Goal: Transaction & Acquisition: Book appointment/travel/reservation

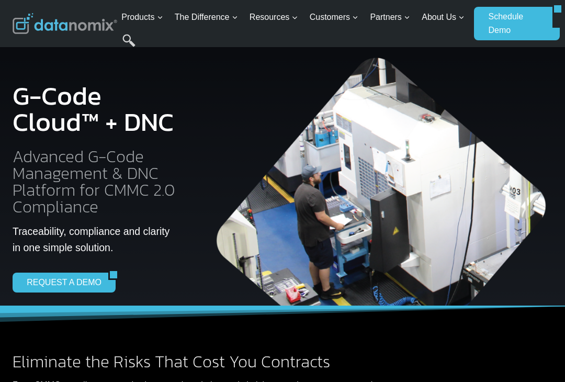
scroll to position [1862, 0]
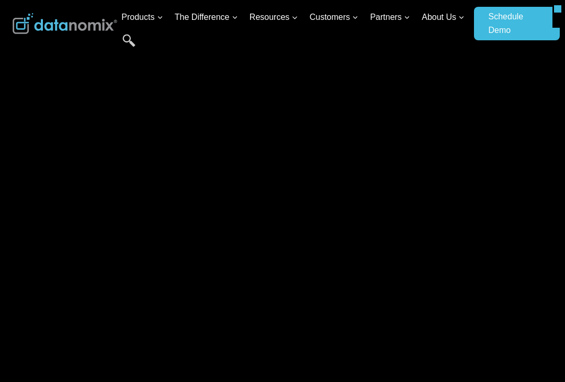
click at [513, 23] on link "Schedule Demo" at bounding box center [513, 23] width 78 height 33
